Goal: Information Seeking & Learning: Learn about a topic

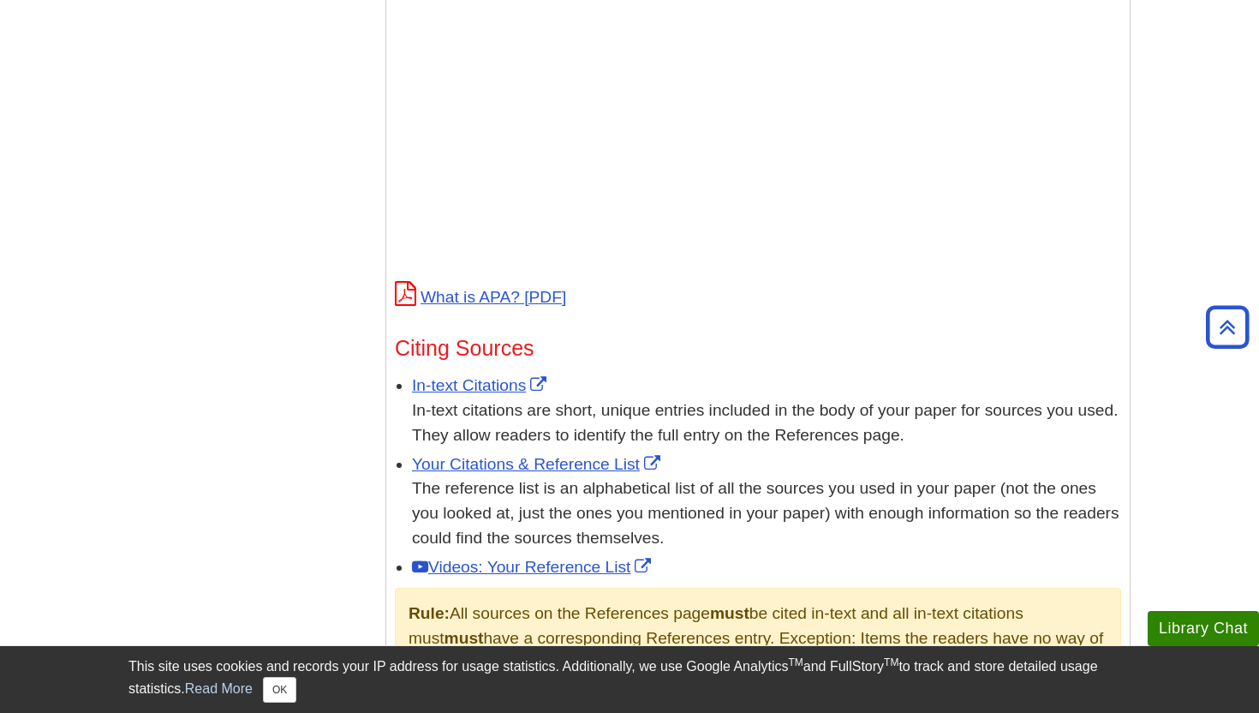
scroll to position [718, 0]
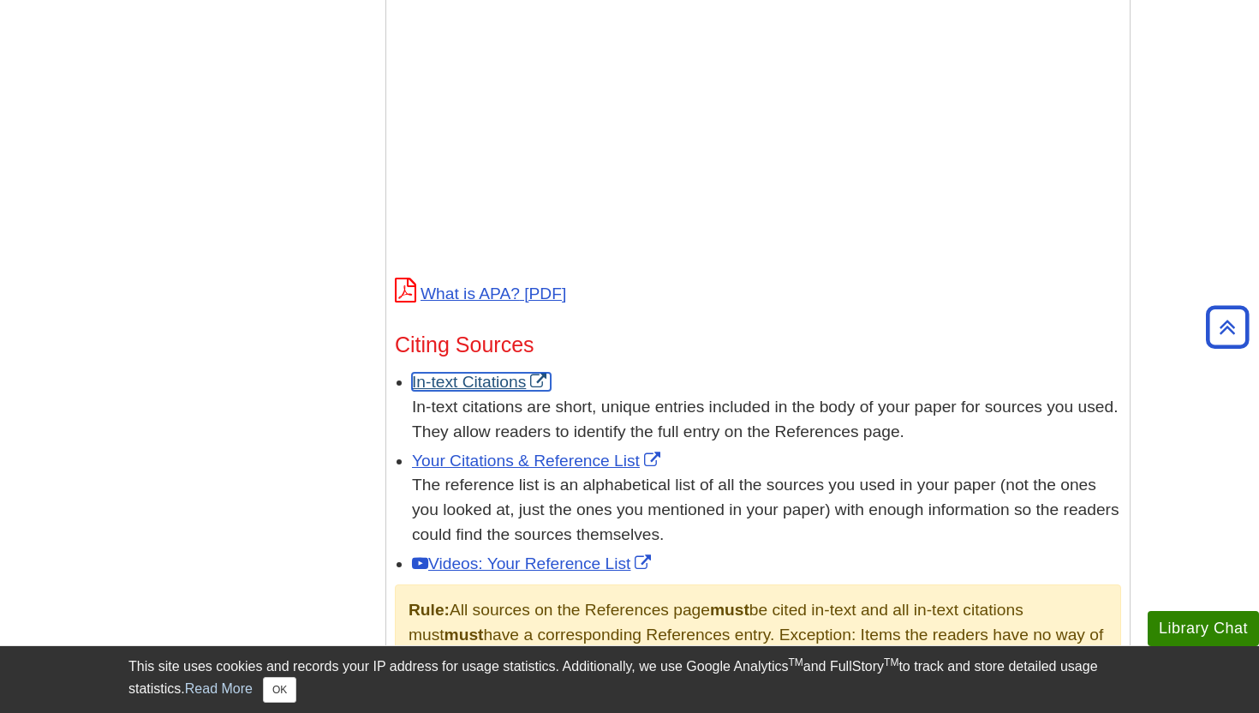
click at [486, 387] on link "In-text Citations" at bounding box center [481, 382] width 139 height 18
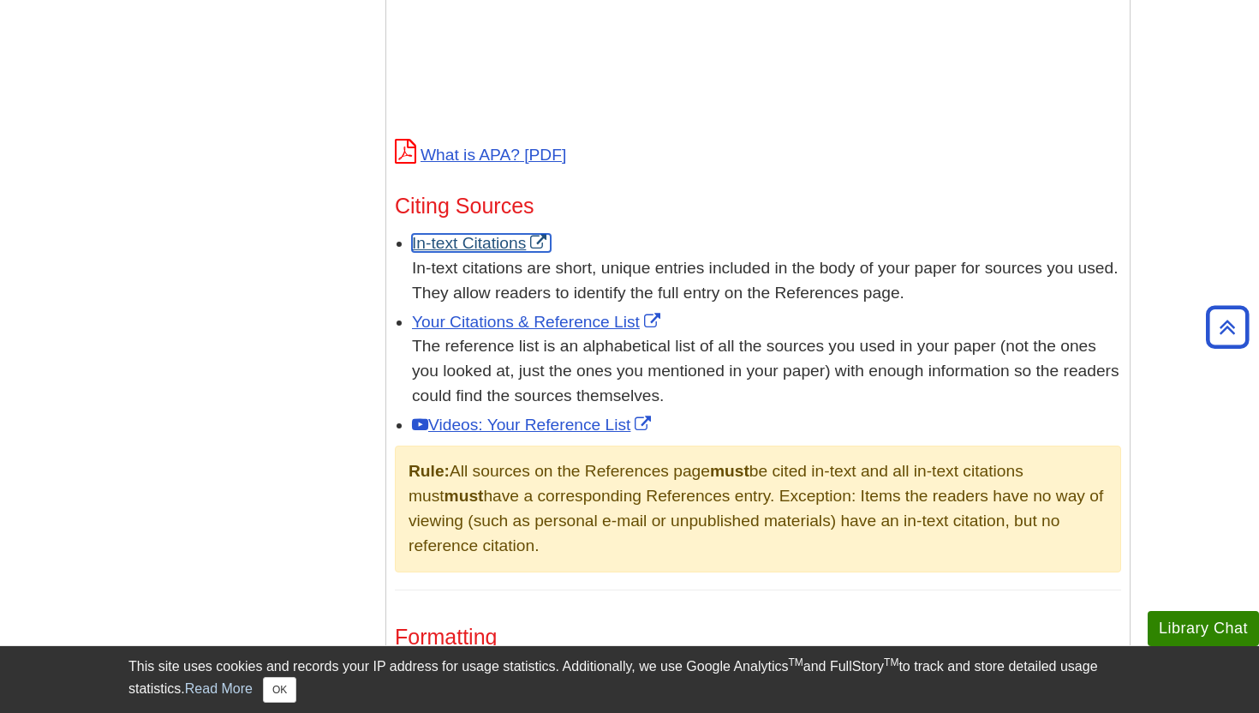
scroll to position [857, 0]
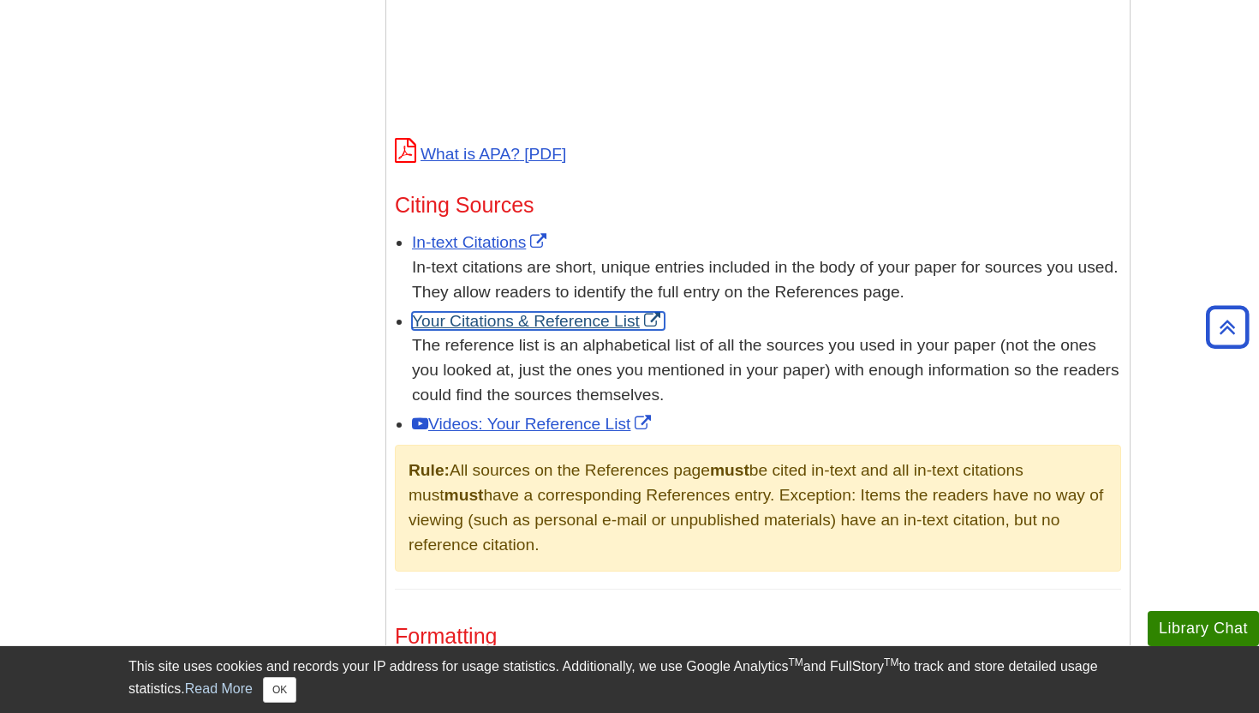
click at [557, 323] on link "Your Citations & Reference List" at bounding box center [538, 321] width 253 height 18
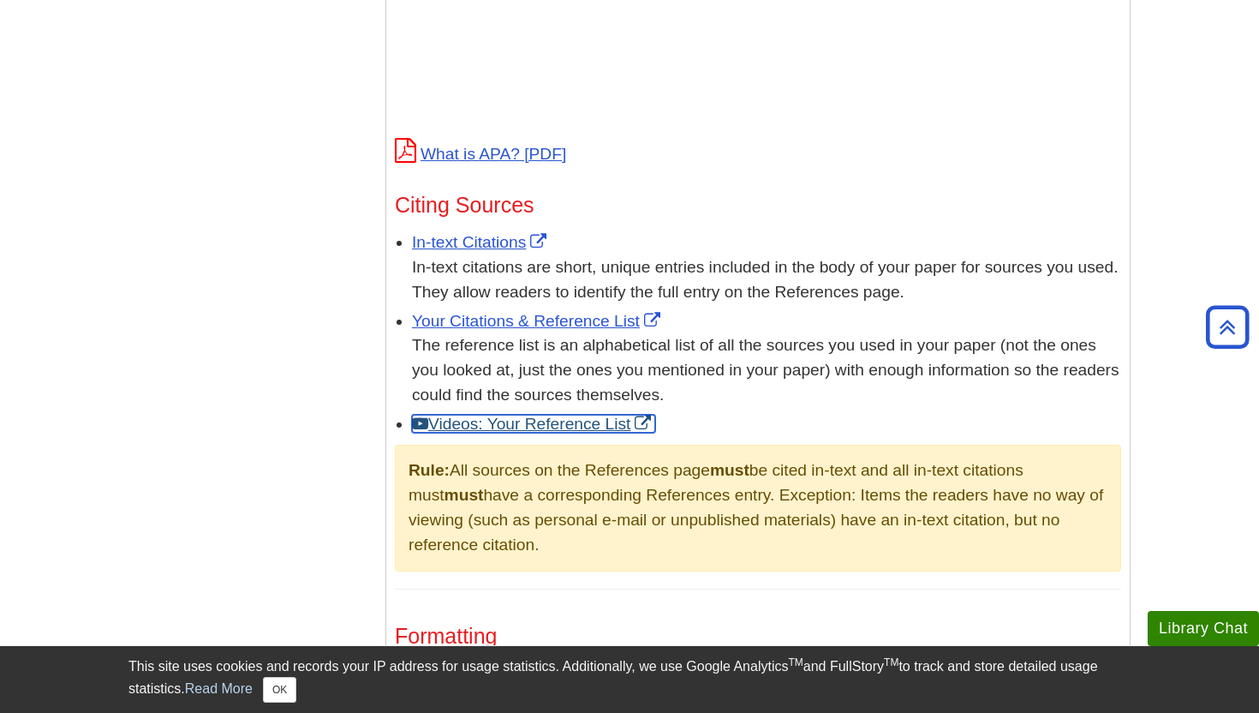
click at [564, 424] on link "Videos: Your Reference List" at bounding box center [533, 424] width 243 height 18
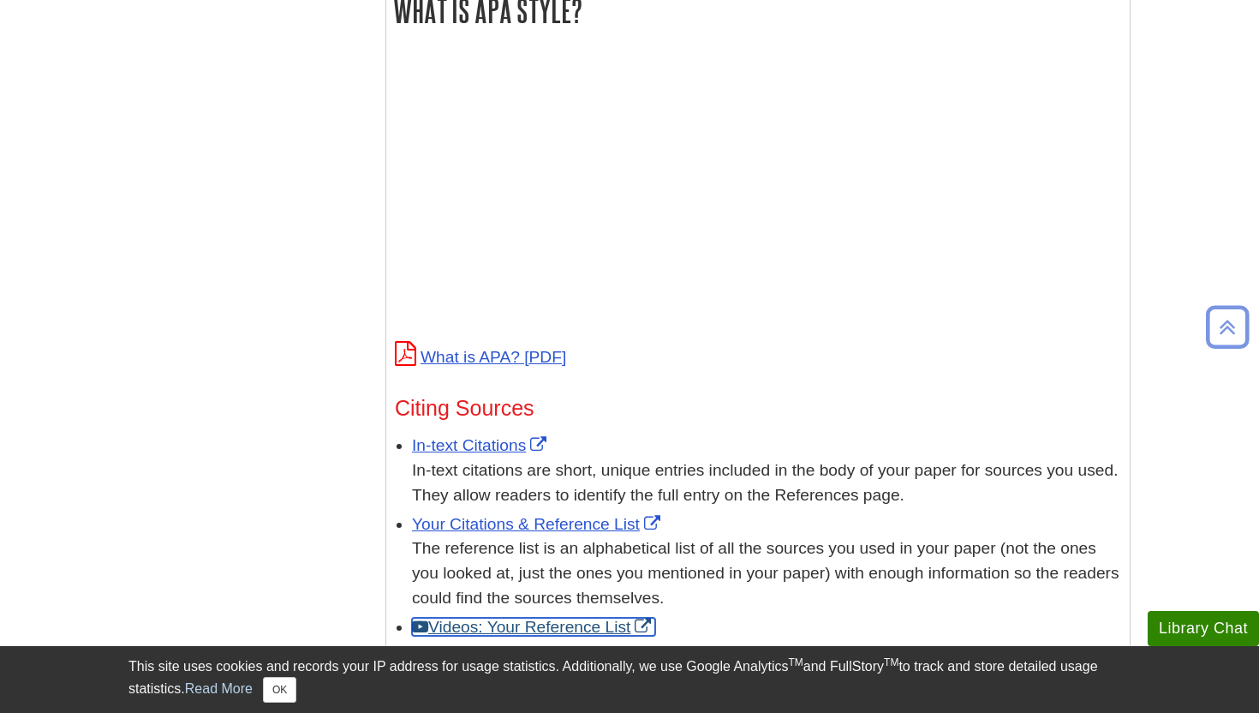
scroll to position [683, 0]
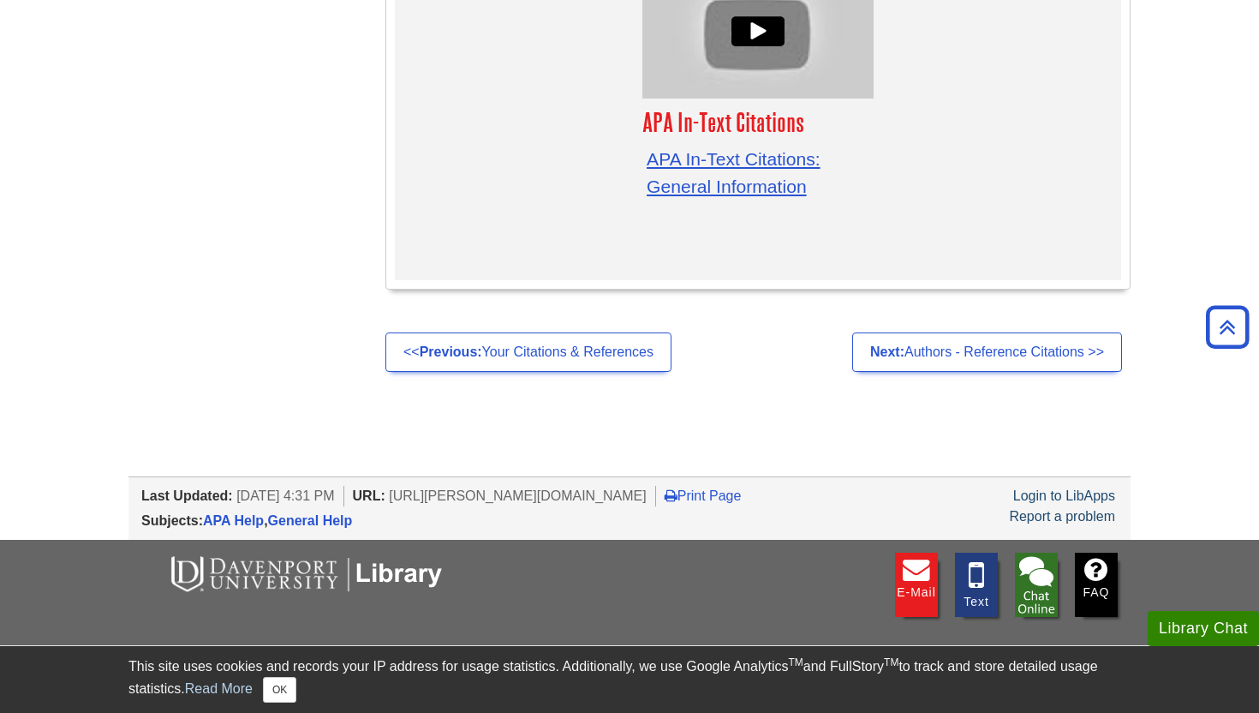
scroll to position [5600, 0]
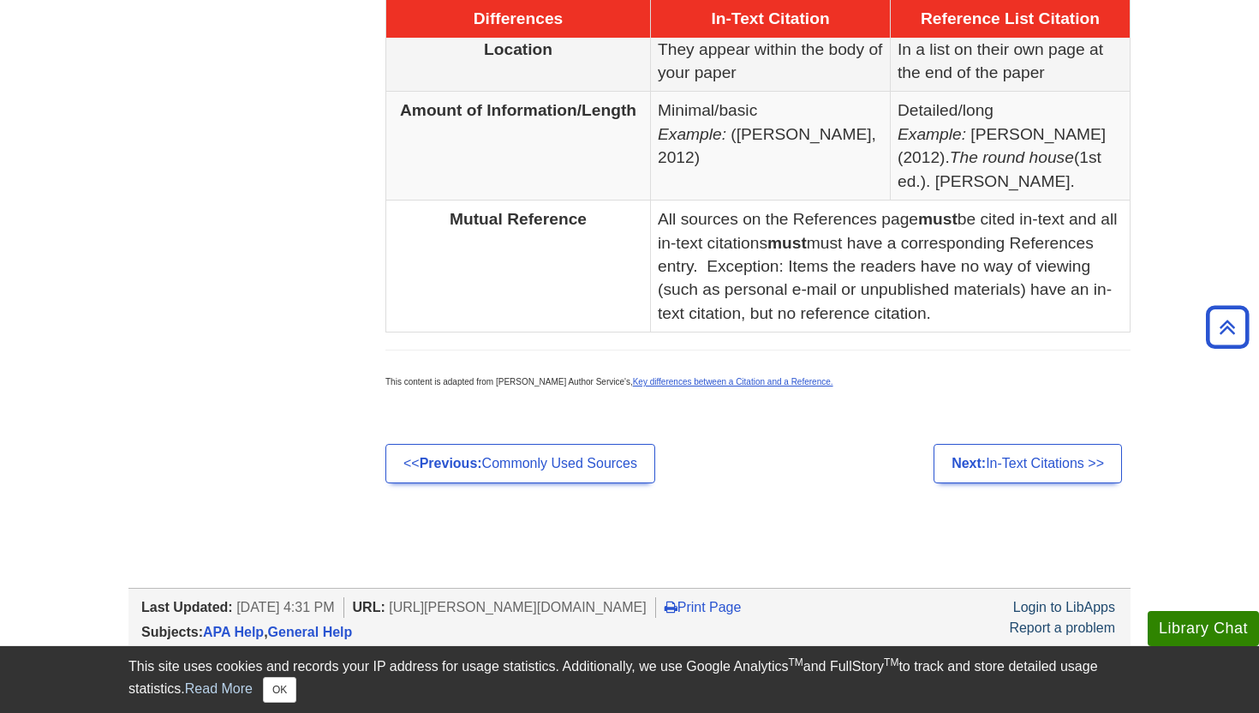
scroll to position [1060, 0]
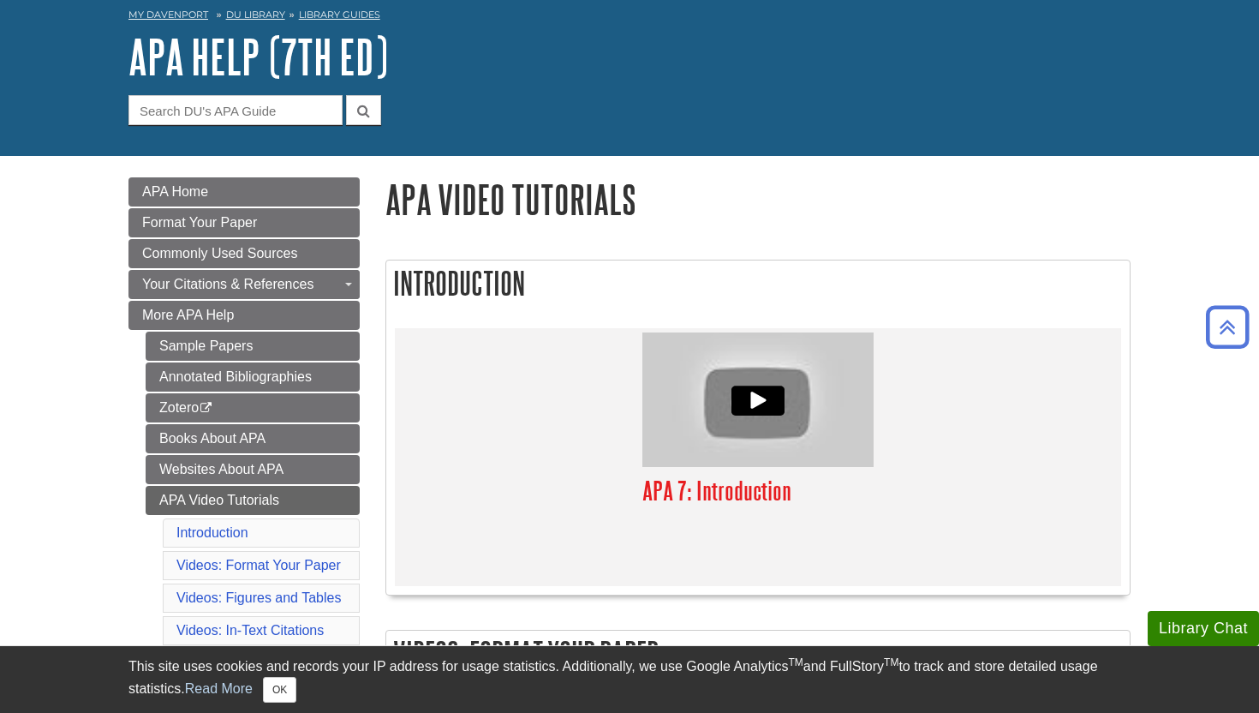
scroll to position [77, 0]
